Goal: Information Seeking & Learning: Learn about a topic

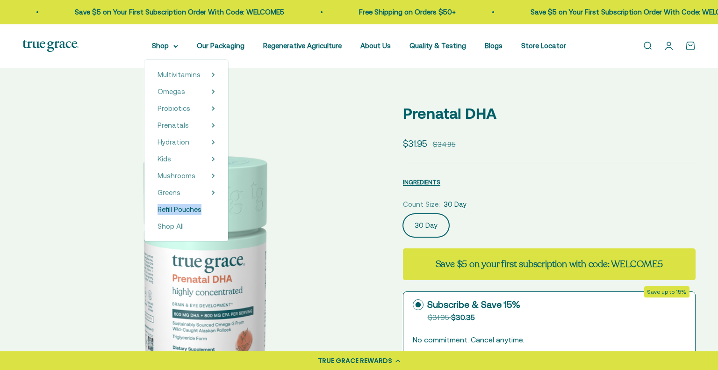
click at [219, 216] on div "Multivitamins Women's Multivitamin Women's 40+ Multivitamin Women's 50+ Multivi…" at bounding box center [186, 150] width 84 height 181
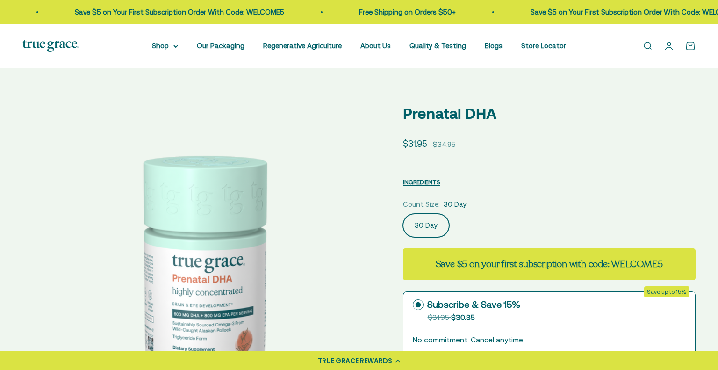
select select "3"
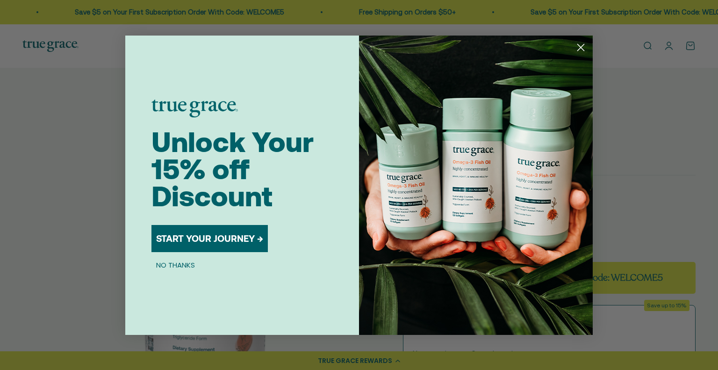
drag, startPoint x: 582, startPoint y: 47, endPoint x: 497, endPoint y: 37, distance: 86.2
click at [581, 48] on icon "Close dialog" at bounding box center [581, 47] width 16 height 16
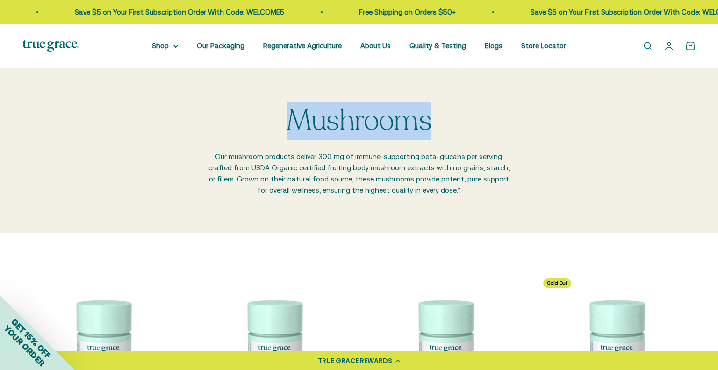
drag, startPoint x: 271, startPoint y: 113, endPoint x: 459, endPoint y: 119, distance: 187.6
click at [459, 119] on div "Mushrooms Our mushroom products deliver 300 mg of immune-supporting beta-glucan…" at bounding box center [359, 150] width 304 height 91
copy p "Mushrooms"
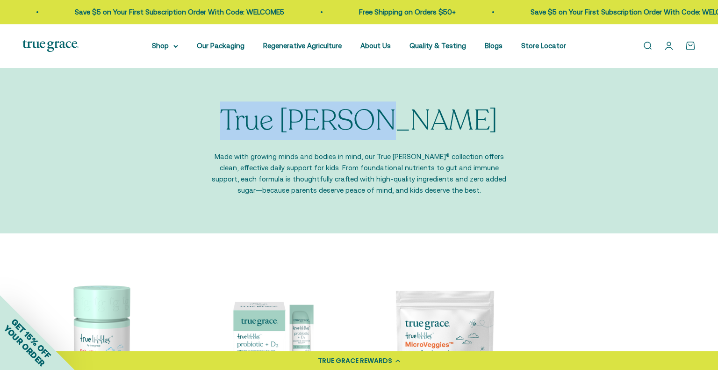
drag, startPoint x: 294, startPoint y: 110, endPoint x: 430, endPoint y: 118, distance: 136.2
click at [430, 118] on div "True [PERSON_NAME] Made with growing minds and bodies in mind, our True [PERSON…" at bounding box center [359, 150] width 304 height 91
copy p "True [PERSON_NAME]"
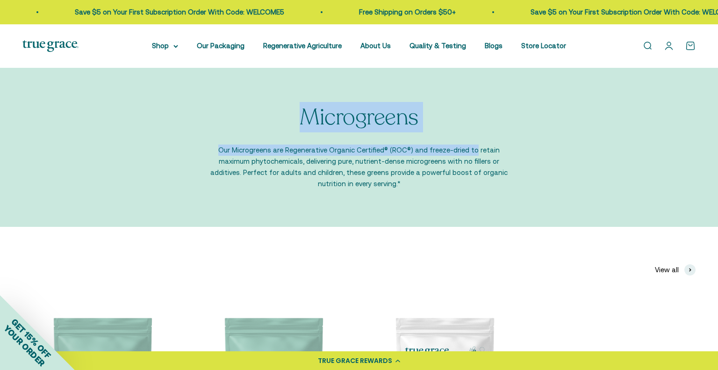
drag, startPoint x: 288, startPoint y: 116, endPoint x: 457, endPoint y: 115, distance: 168.7
click at [457, 115] on div "Microgreens Our Microgreens are Regenerative Organic Certified® (ROC®) and free…" at bounding box center [359, 147] width 304 height 85
click at [413, 123] on p "Microgreens" at bounding box center [359, 117] width 119 height 25
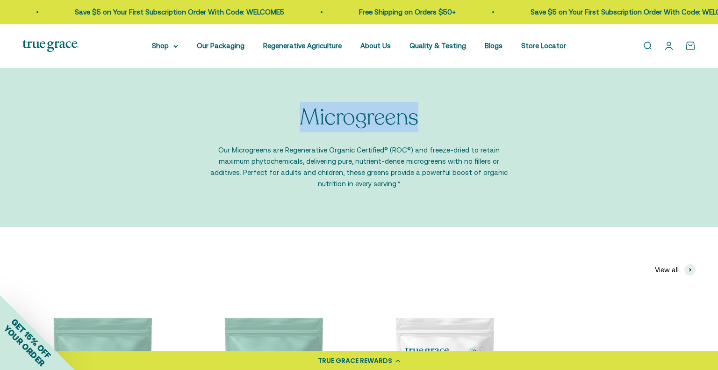
drag, startPoint x: 421, startPoint y: 119, endPoint x: 299, endPoint y: 115, distance: 121.6
click at [299, 115] on div "Microgreens Our Microgreens are Regenerative Organic Certified® (ROC®) and free…" at bounding box center [359, 147] width 304 height 85
copy p "Microgreens"
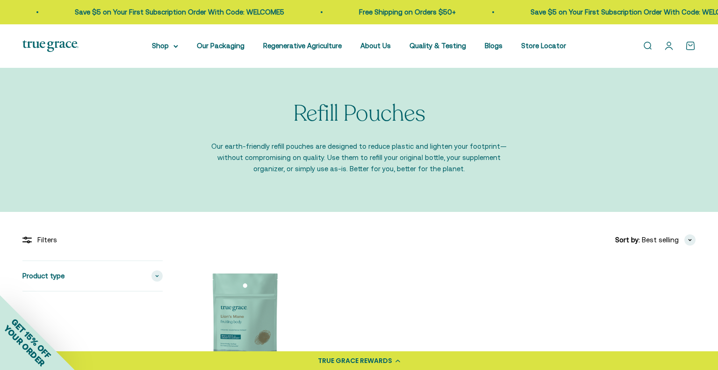
scroll to position [1, 0]
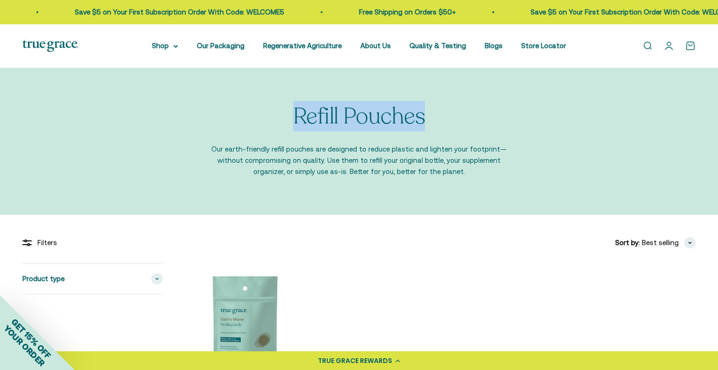
drag, startPoint x: 339, startPoint y: 108, endPoint x: 450, endPoint y: 109, distance: 111.3
click at [450, 109] on div "Refill Pouches Our earth-friendly refill pouches are designed to reduce plastic…" at bounding box center [359, 140] width 304 height 73
copy p "Refill Pouches"
